Goal: Navigation & Orientation: Find specific page/section

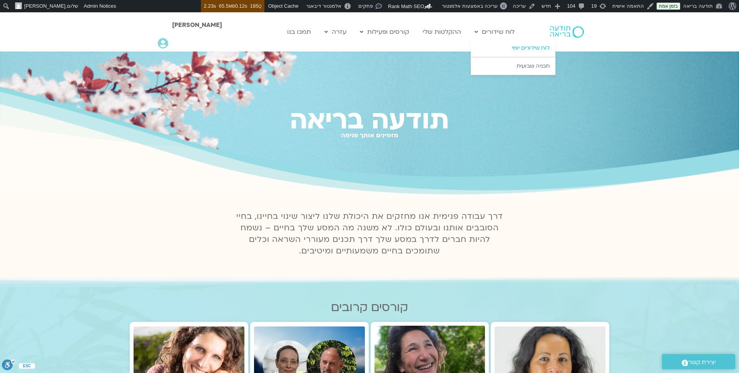
click at [509, 48] on link "לוח שידורים יומי" at bounding box center [513, 48] width 85 height 18
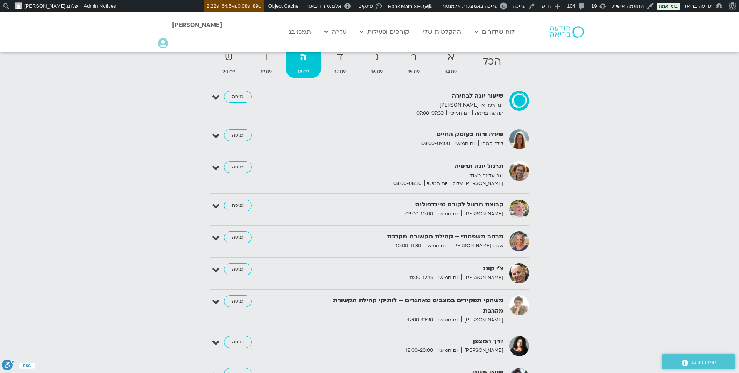
scroll to position [861, 0]
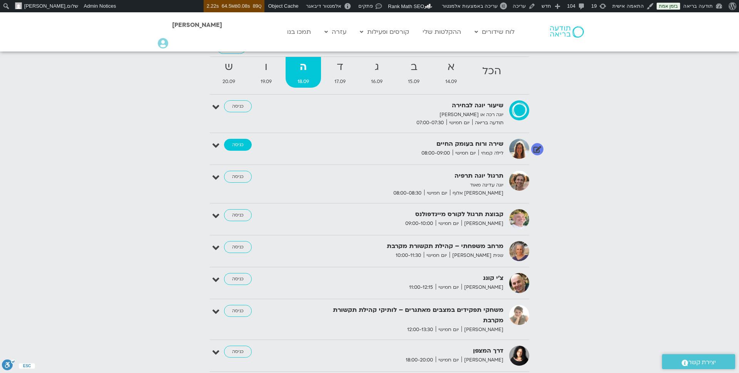
click at [235, 146] on link "כניסה" at bounding box center [238, 145] width 28 height 12
